Goal: Transaction & Acquisition: Purchase product/service

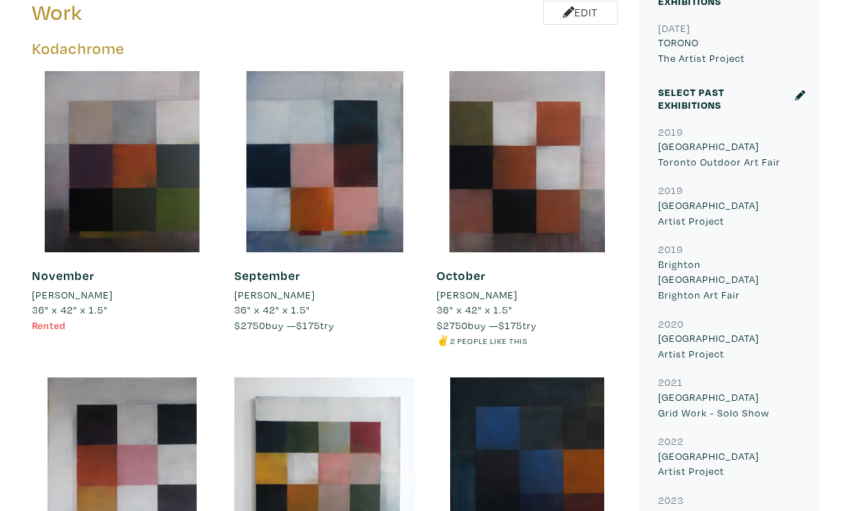
scroll to position [609, 0]
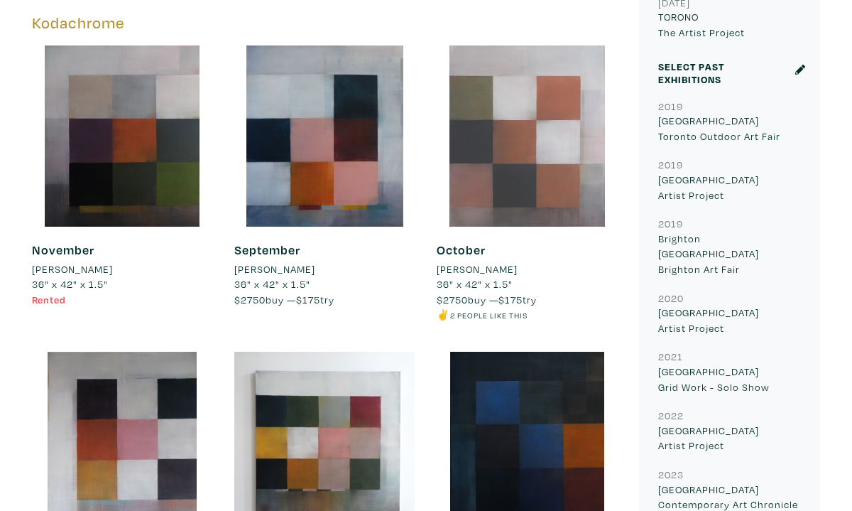
click at [504, 156] on div at bounding box center [527, 135] width 181 height 181
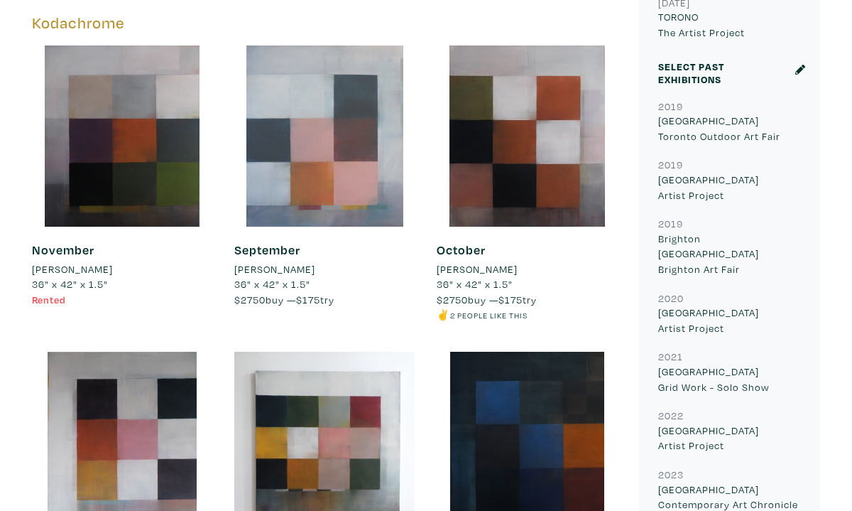
click at [345, 160] on div at bounding box center [324, 135] width 181 height 181
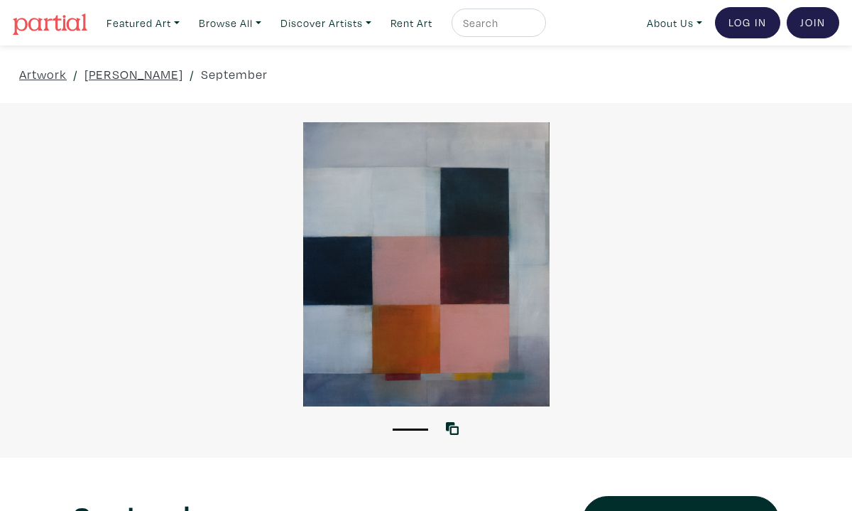
click at [689, 184] on div at bounding box center [426, 264] width 852 height 284
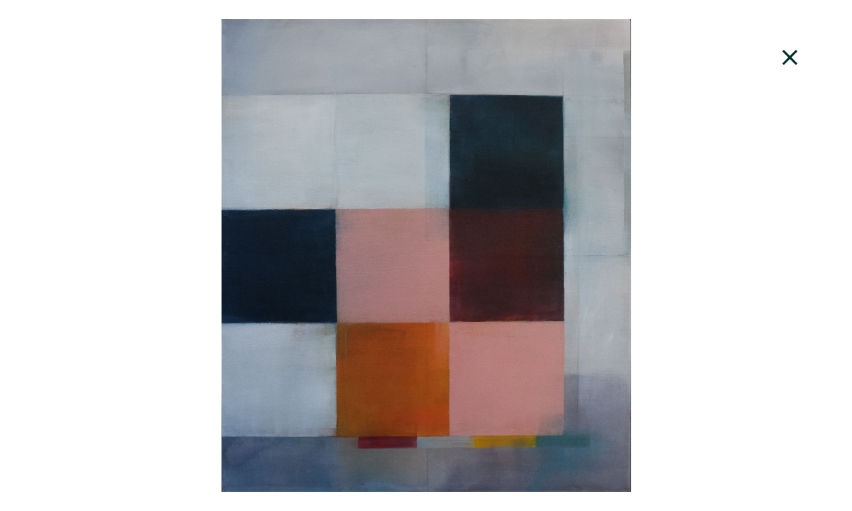
click at [793, 55] on icon at bounding box center [790, 57] width 15 height 15
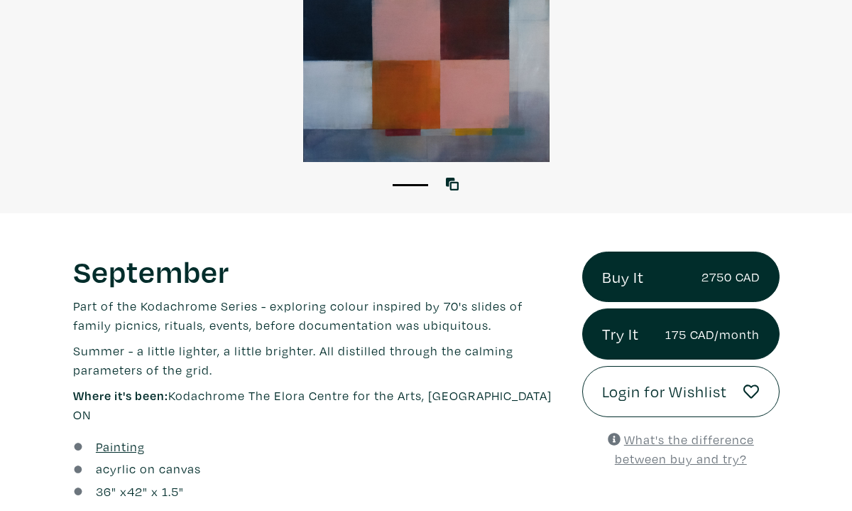
scroll to position [300, 0]
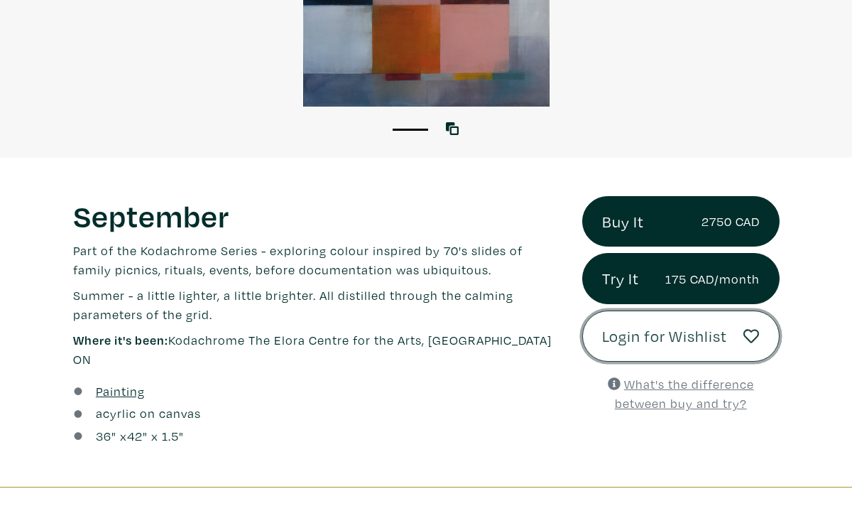
click at [752, 330] on icon at bounding box center [752, 336] width 16 height 14
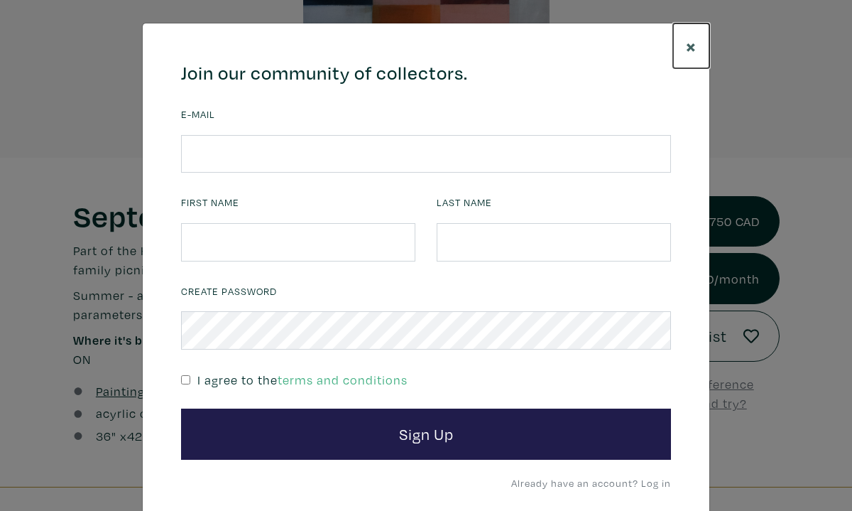
click at [690, 43] on span "×" at bounding box center [691, 45] width 11 height 25
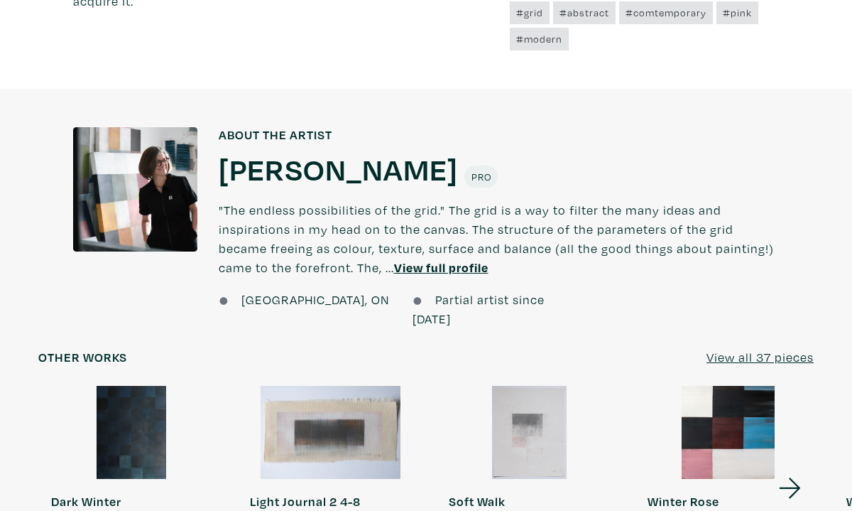
scroll to position [894, 0]
